Goal: Information Seeking & Learning: Learn about a topic

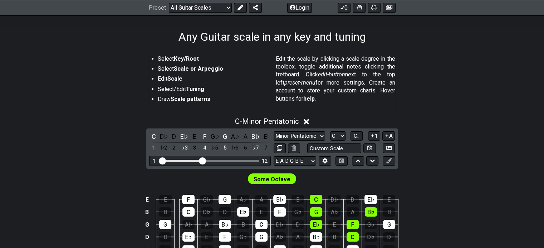
scroll to position [107, 0]
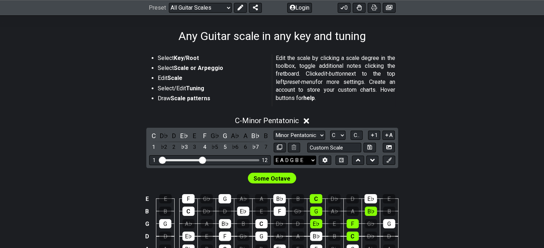
click at [289, 158] on select "E A D G B E E A D G B E E A D G B E B E A D F♯ B A D G C E A D A D G B E E♭ A♭ …" at bounding box center [294, 161] width 43 height 10
select select "Eb Ab Db Gb Bb Eb"
click at [273, 156] on select "E A D G B E E A D G B E E A D G B E B E A D F♯ B A D G C E A D A D G B E E♭ A♭ …" at bounding box center [294, 161] width 43 height 10
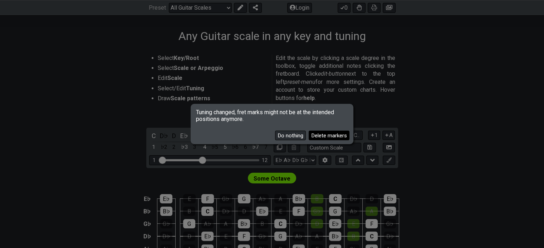
click at [332, 135] on button "Delete markers" at bounding box center [328, 136] width 41 height 10
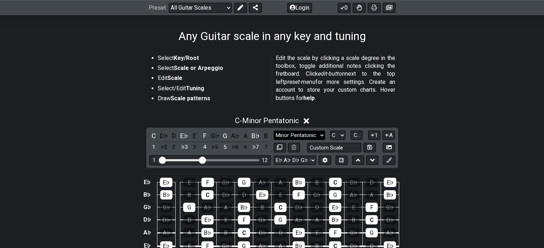
click at [297, 135] on select "Minor Pentatonic Root Minor Pentatonic Major Pentatonic Minor Blues Major Blues…" at bounding box center [298, 136] width 51 height 10
select select "Minor Blues"
click at [273, 131] on select "Minor Pentatonic Root Minor Pentatonic Major Pentatonic Minor Blues Major Blues…" at bounding box center [298, 136] width 51 height 10
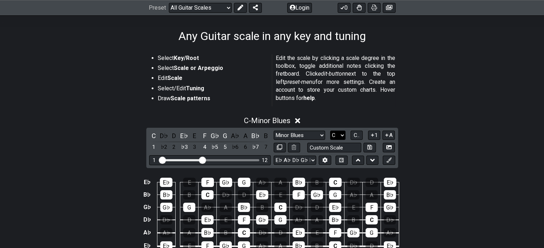
click at [339, 137] on select "A♭ A A♯ B♭ B C C♯ D♭ D D♯ E♭ E F F♯ G♭ G G♯" at bounding box center [337, 136] width 15 height 10
select select "Bb"
click at [330, 131] on select "A♭ A A♯ B♭ B C C♯ D♭ D D♯ E♭ E F F♯ G♭ G G♯" at bounding box center [337, 136] width 15 height 10
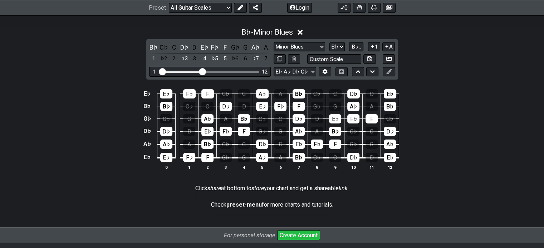
scroll to position [214, 0]
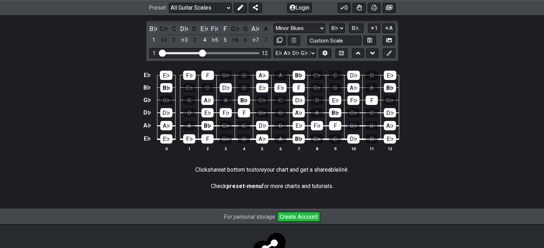
click at [473, 98] on div "E♭ E♭ F♭ F G♭ G A♭ A B♭ C♭ C D♭ D E♭ B♭ B♭ C♭ C D♭ D E♭ F♭ F G♭ G A♭ A B♭ G♭ G♭…" at bounding box center [272, 111] width 544 height 100
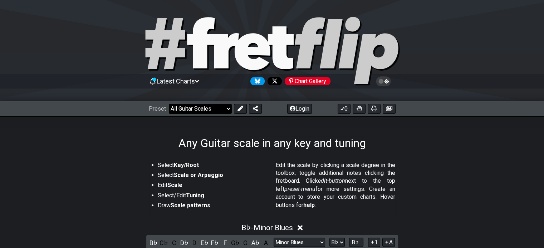
click at [227, 108] on select "Welcome to #fretflip! Initial Preset Custom Preset Minor Pentatonic Major Penta…" at bounding box center [200, 109] width 63 height 10
click at [169, 104] on select "Welcome to #fretflip! Initial Preset Custom Preset Minor Pentatonic Major Penta…" at bounding box center [200, 109] width 63 height 10
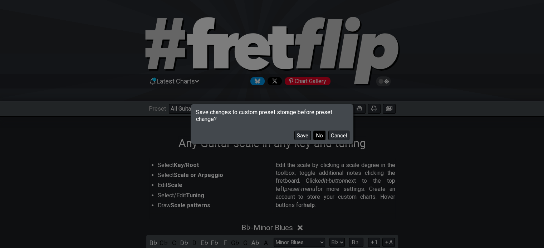
click at [318, 134] on button "No" at bounding box center [319, 136] width 12 height 10
select select "/common-guitar-chords"
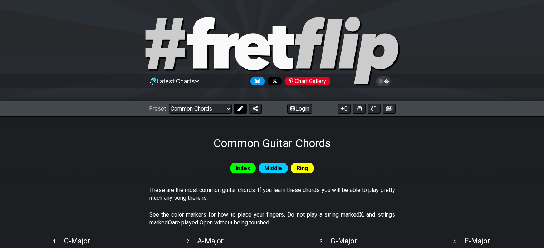
click at [243, 109] on button at bounding box center [240, 109] width 13 height 10
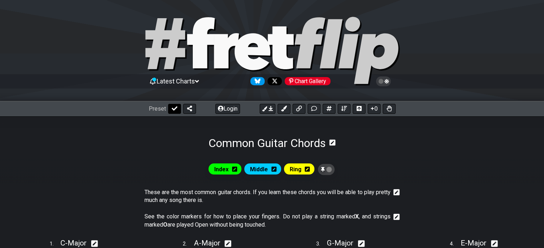
click at [174, 107] on icon at bounding box center [175, 109] width 6 height 6
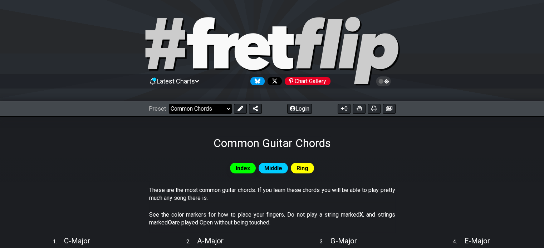
click at [201, 110] on select "Welcome to #fretflip! Initial Preset Custom Preset Minor Pentatonic Major Penta…" at bounding box center [200, 109] width 63 height 10
click at [169, 104] on select "Welcome to #fretflip! Initial Preset Custom Preset Minor Pentatonic Major Penta…" at bounding box center [200, 109] width 63 height 10
select select "/guitar-scales"
select select "C"
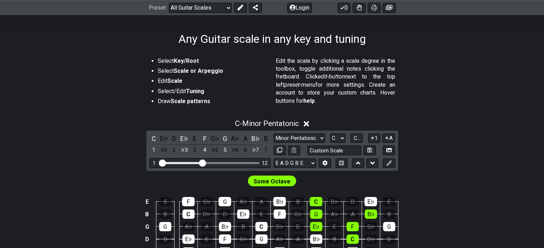
scroll to position [107, 0]
